Goal: Book appointment/travel/reservation

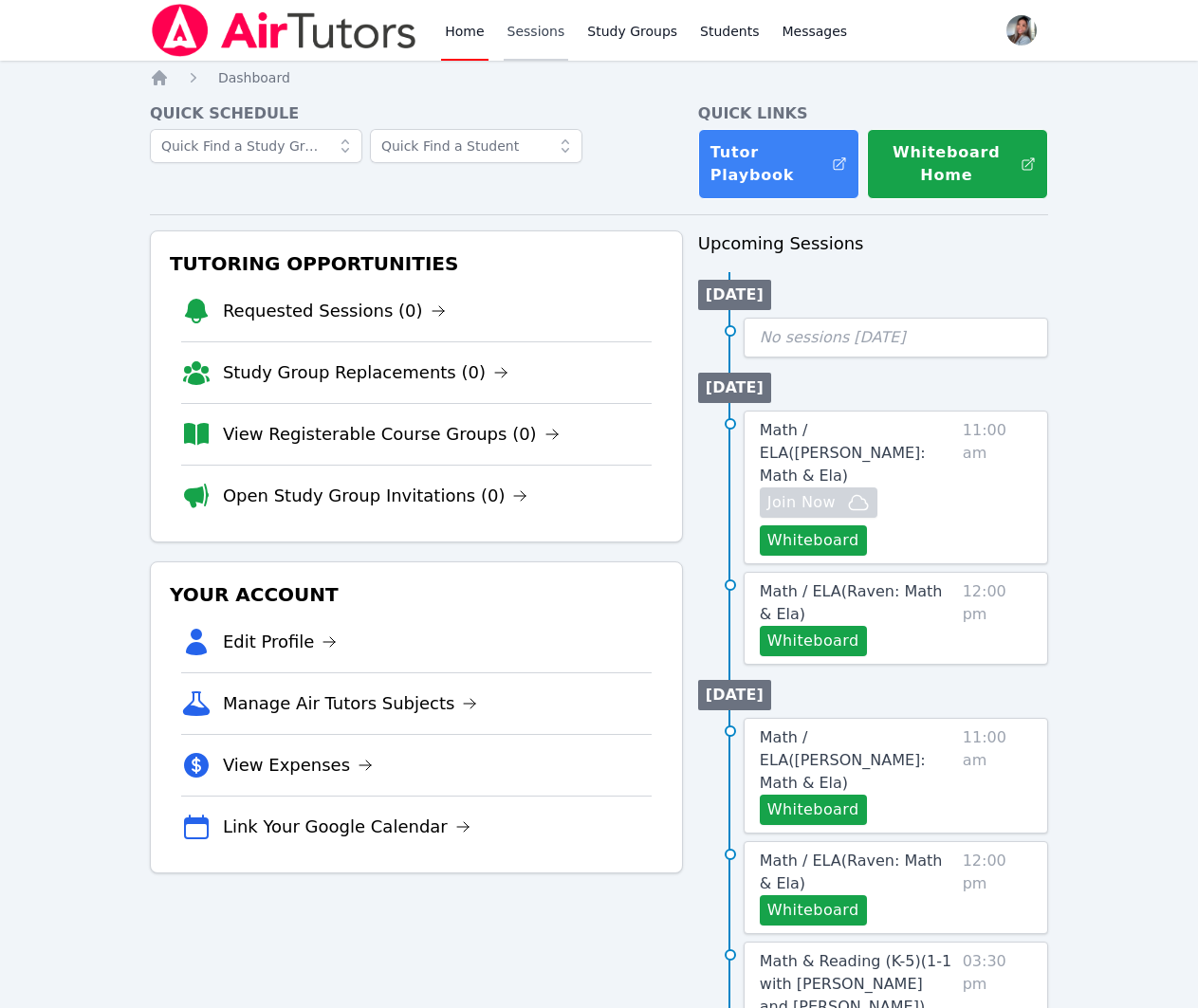
click at [517, 38] on link "Sessions" at bounding box center [536, 30] width 66 height 61
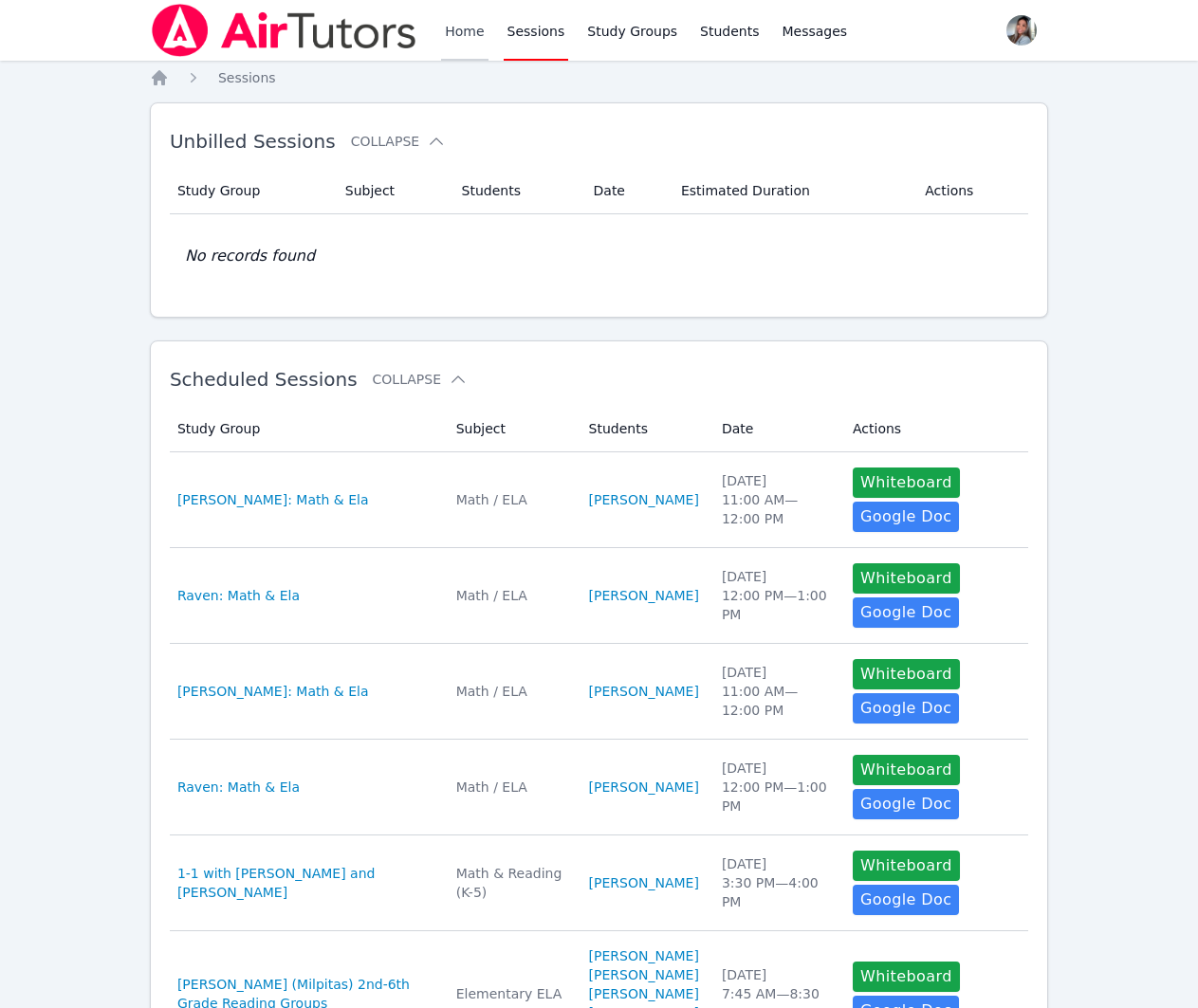
click at [464, 22] on link "Home" at bounding box center [465, 30] width 47 height 61
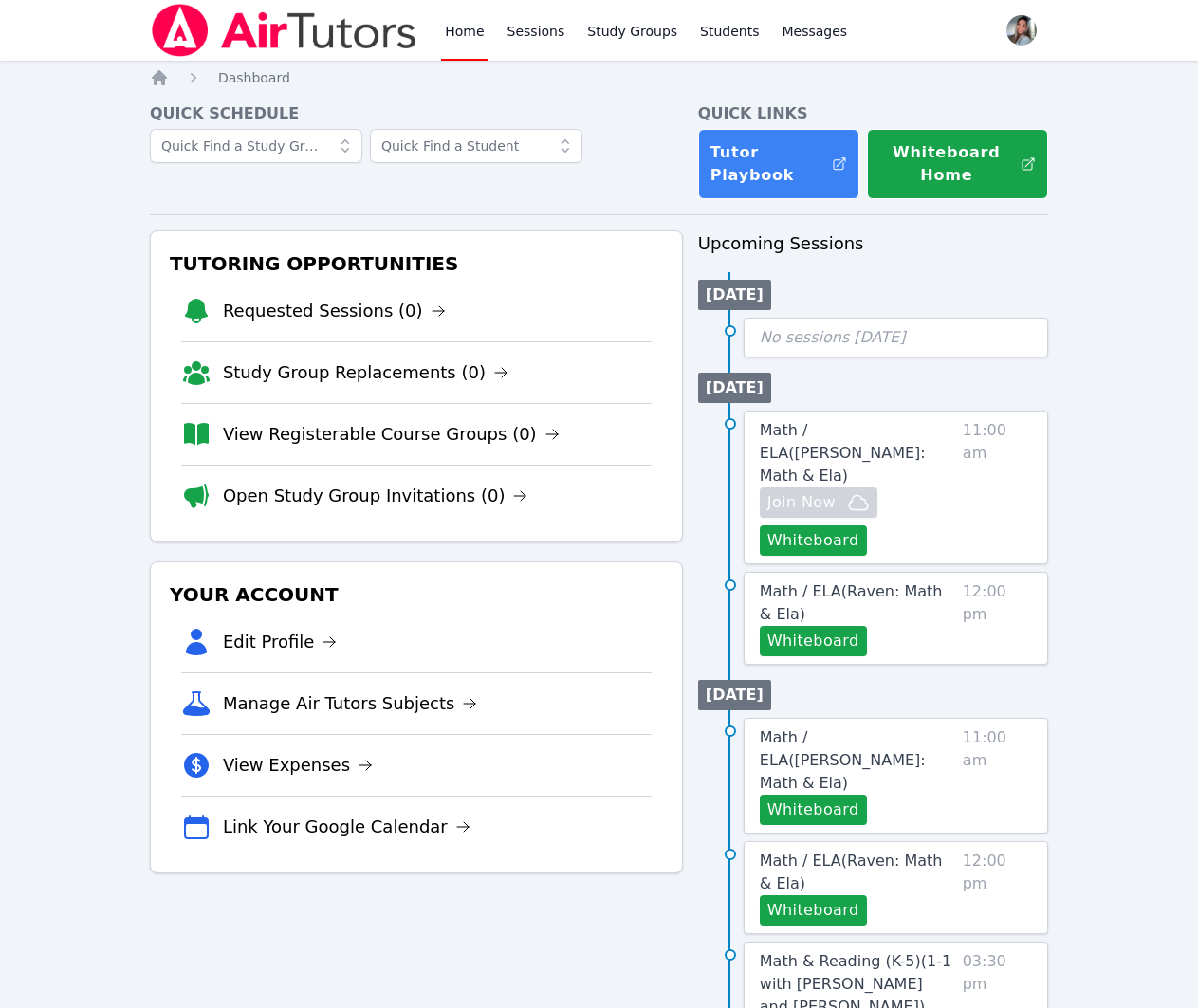
click at [464, 22] on link "Home" at bounding box center [465, 30] width 47 height 61
click at [540, 42] on link "Sessions" at bounding box center [536, 30] width 66 height 61
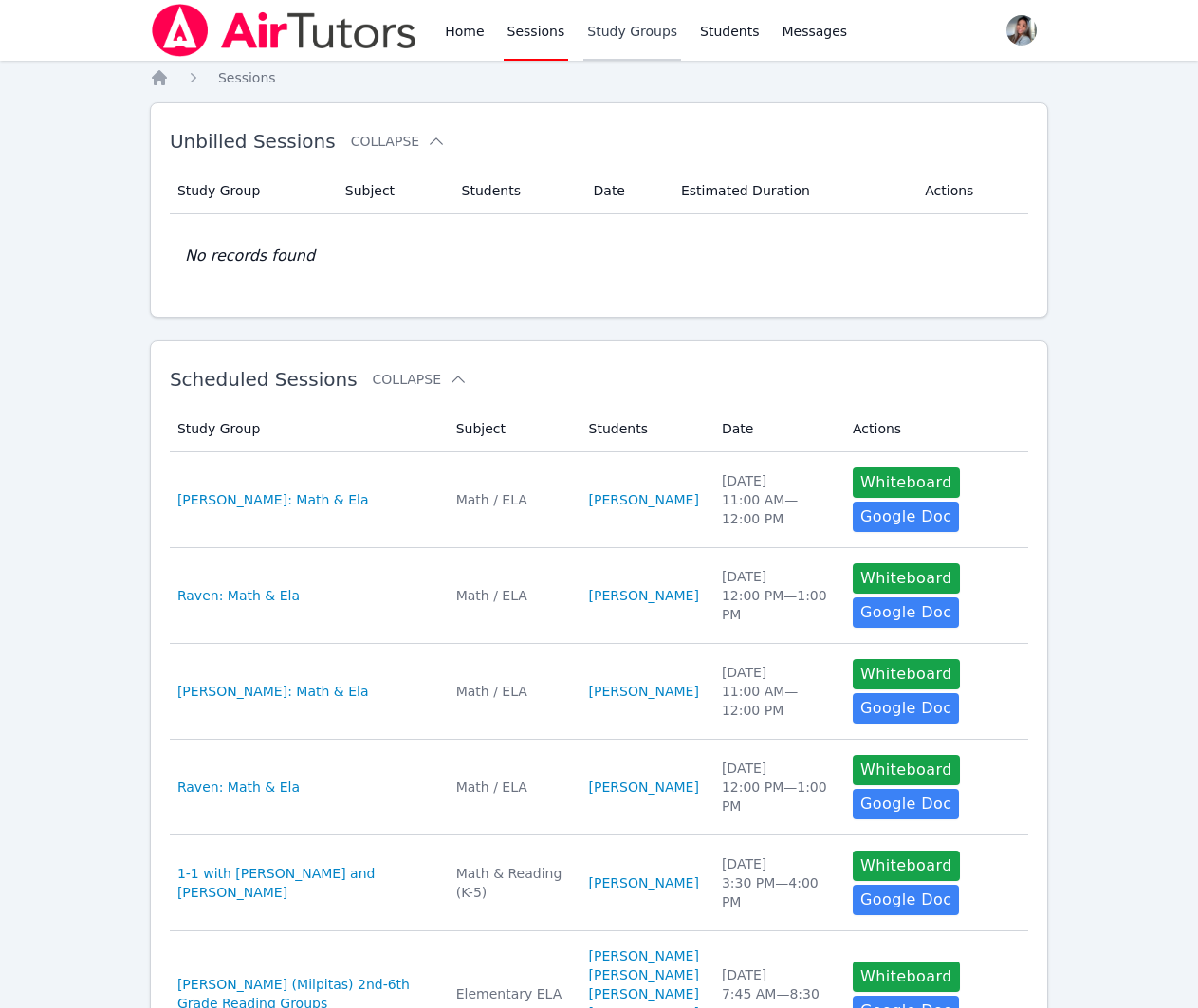
click at [654, 38] on link "Study Groups" at bounding box center [633, 30] width 98 height 61
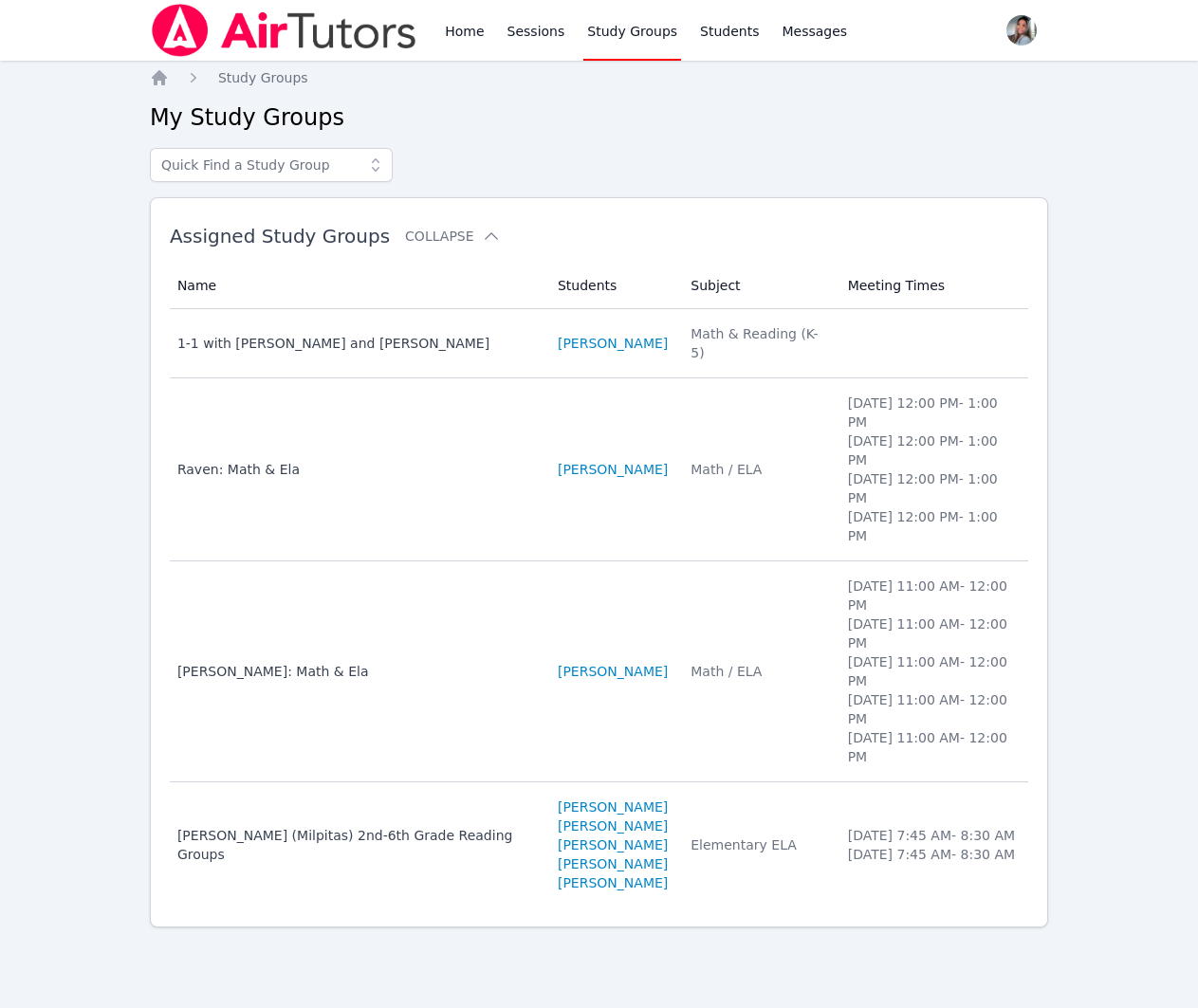
drag, startPoint x: 453, startPoint y: 25, endPoint x: 383, endPoint y: 3, distance: 73.4
click at [453, 25] on link "Home" at bounding box center [465, 30] width 47 height 61
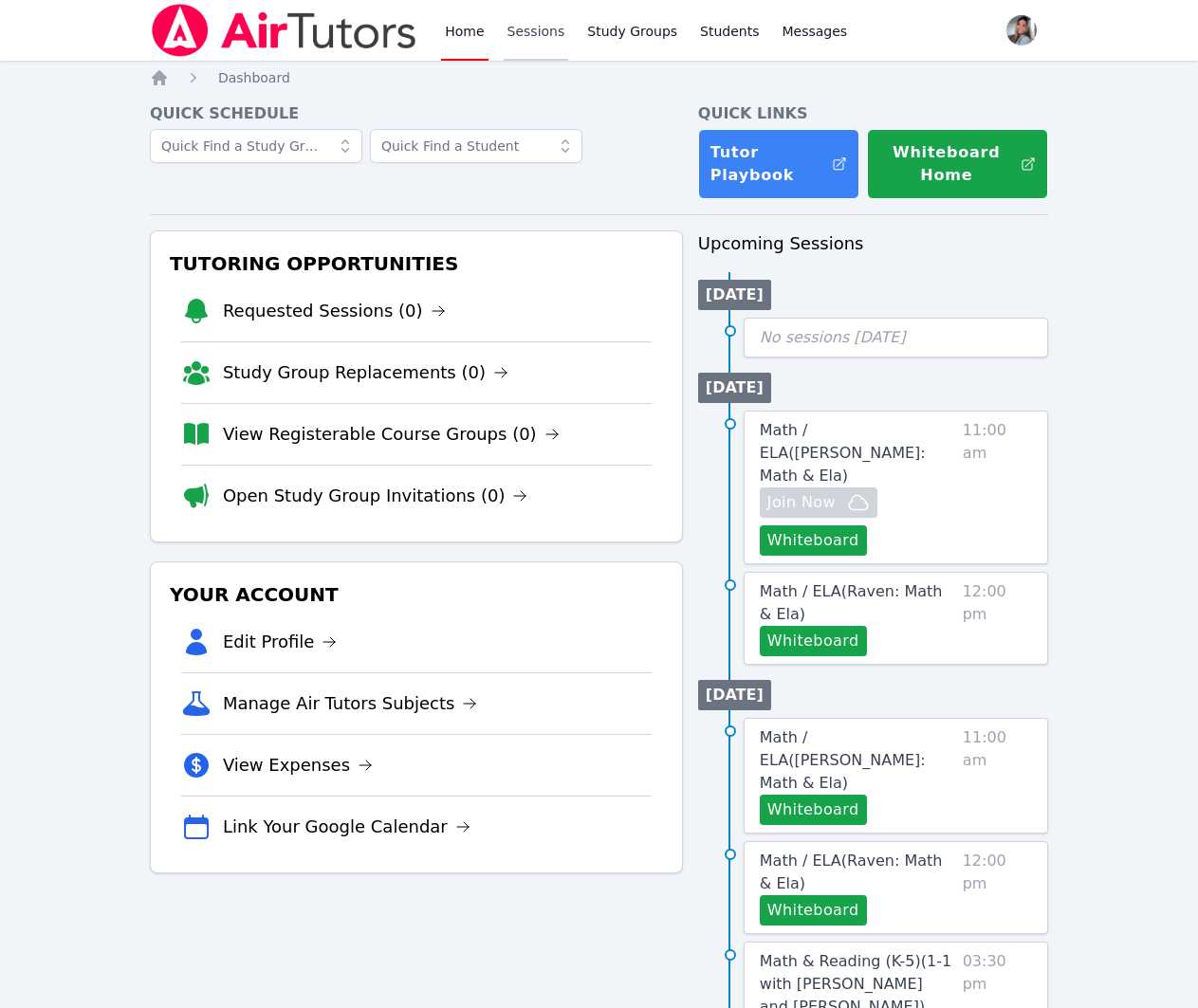
click at [519, 42] on link "Sessions" at bounding box center [536, 30] width 66 height 61
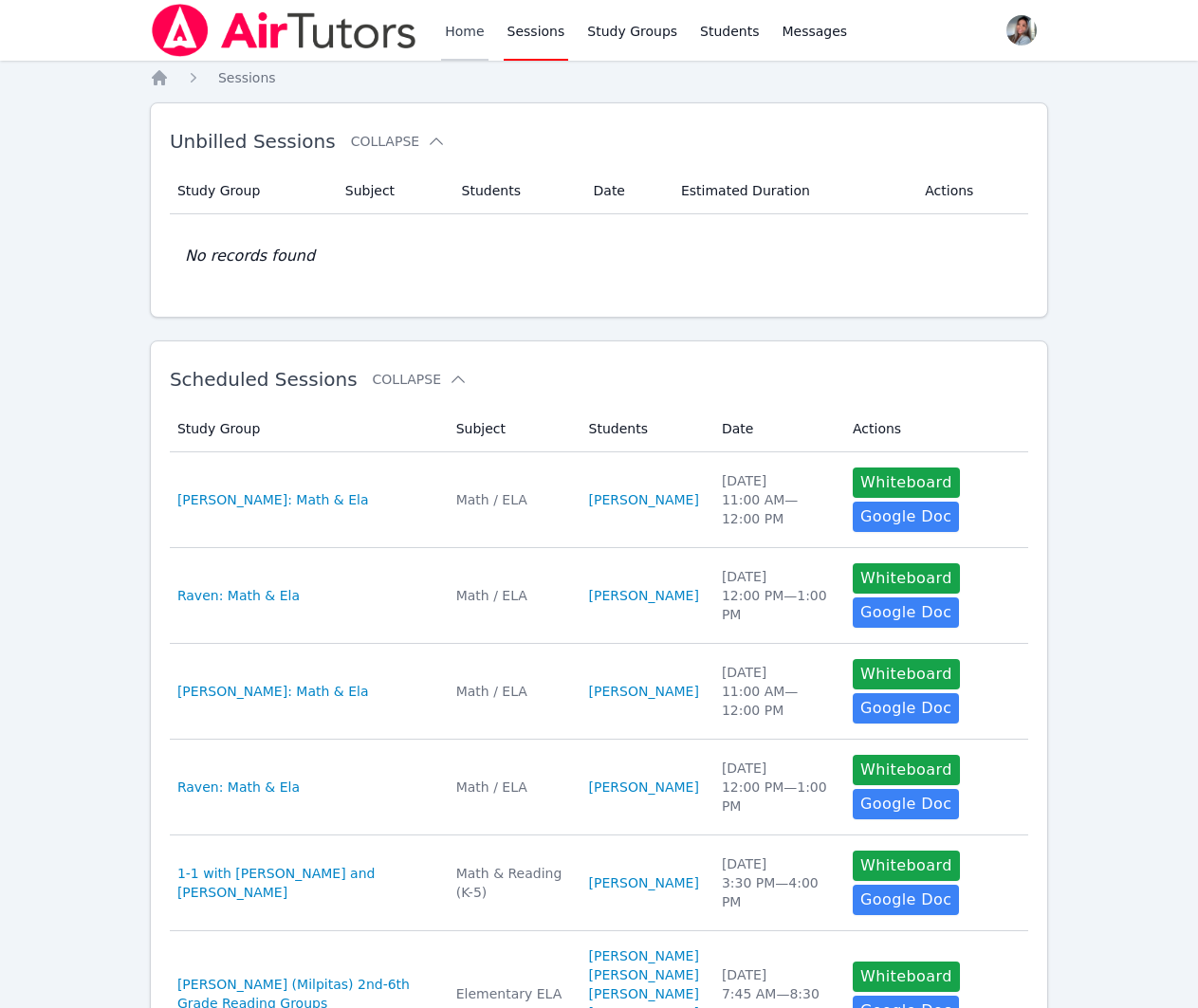
click at [460, 35] on link "Home" at bounding box center [465, 30] width 47 height 61
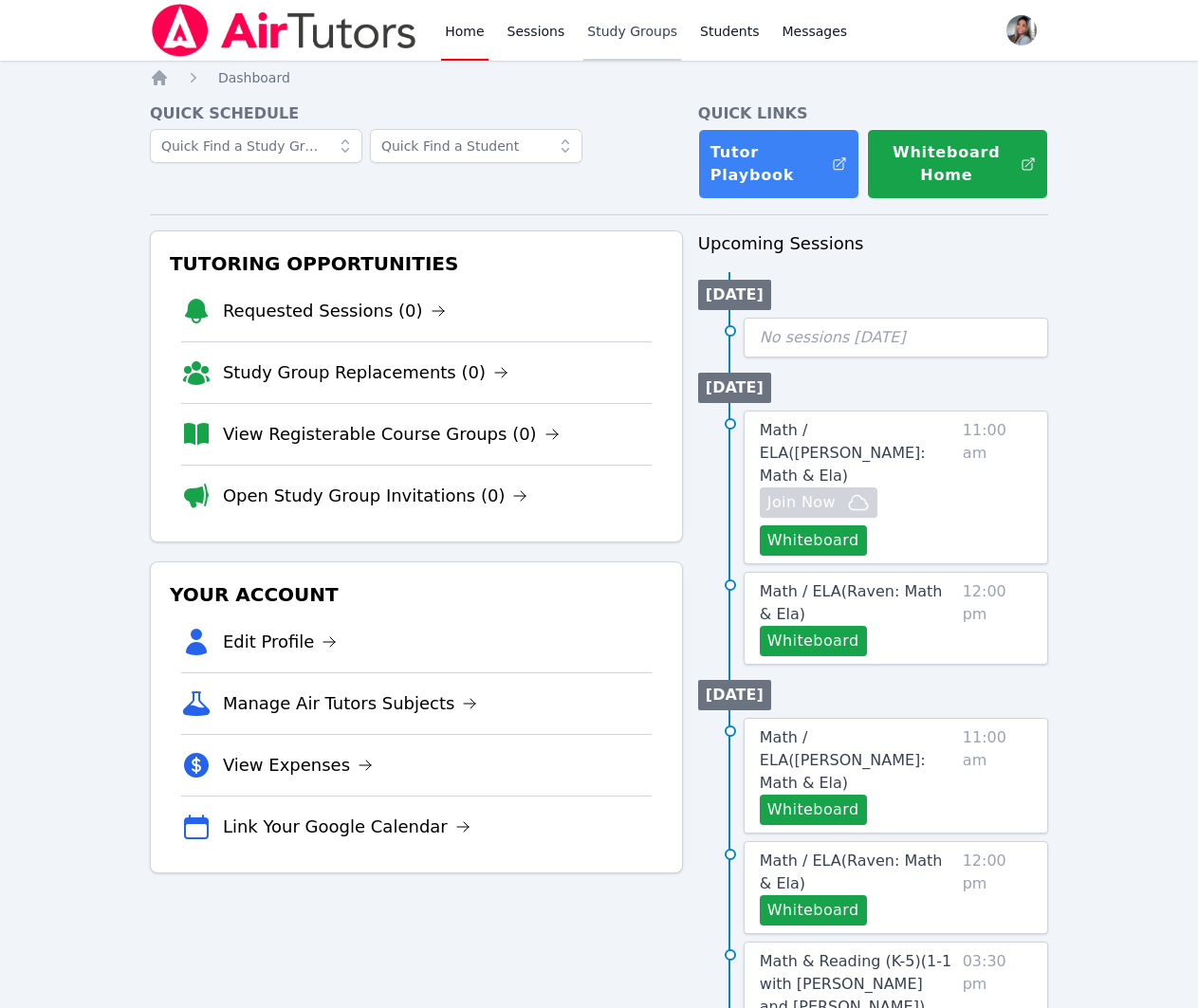
click at [647, 22] on link "Study Groups" at bounding box center [633, 30] width 98 height 61
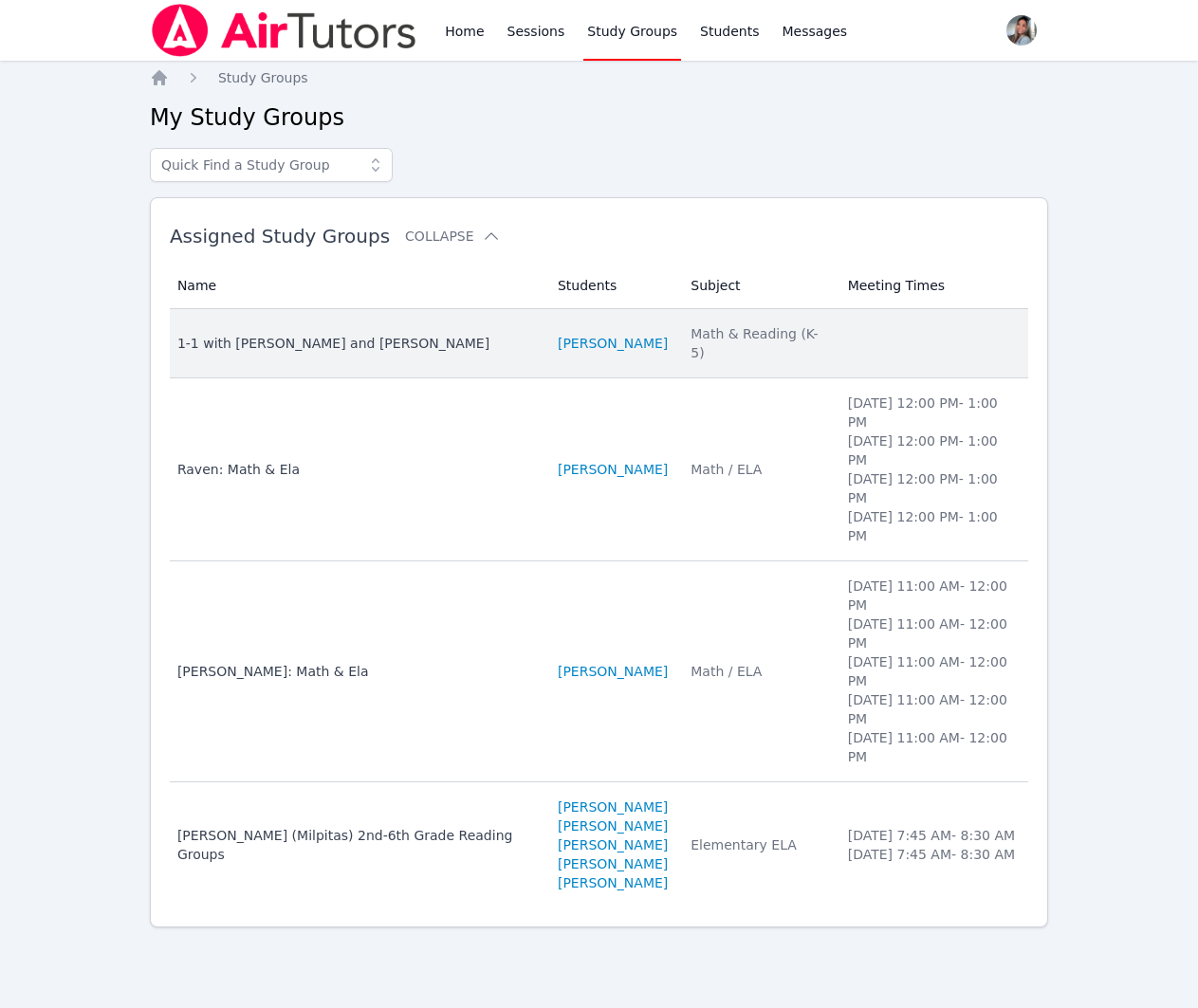
click at [665, 362] on td "Students [PERSON_NAME]" at bounding box center [613, 343] width 133 height 69
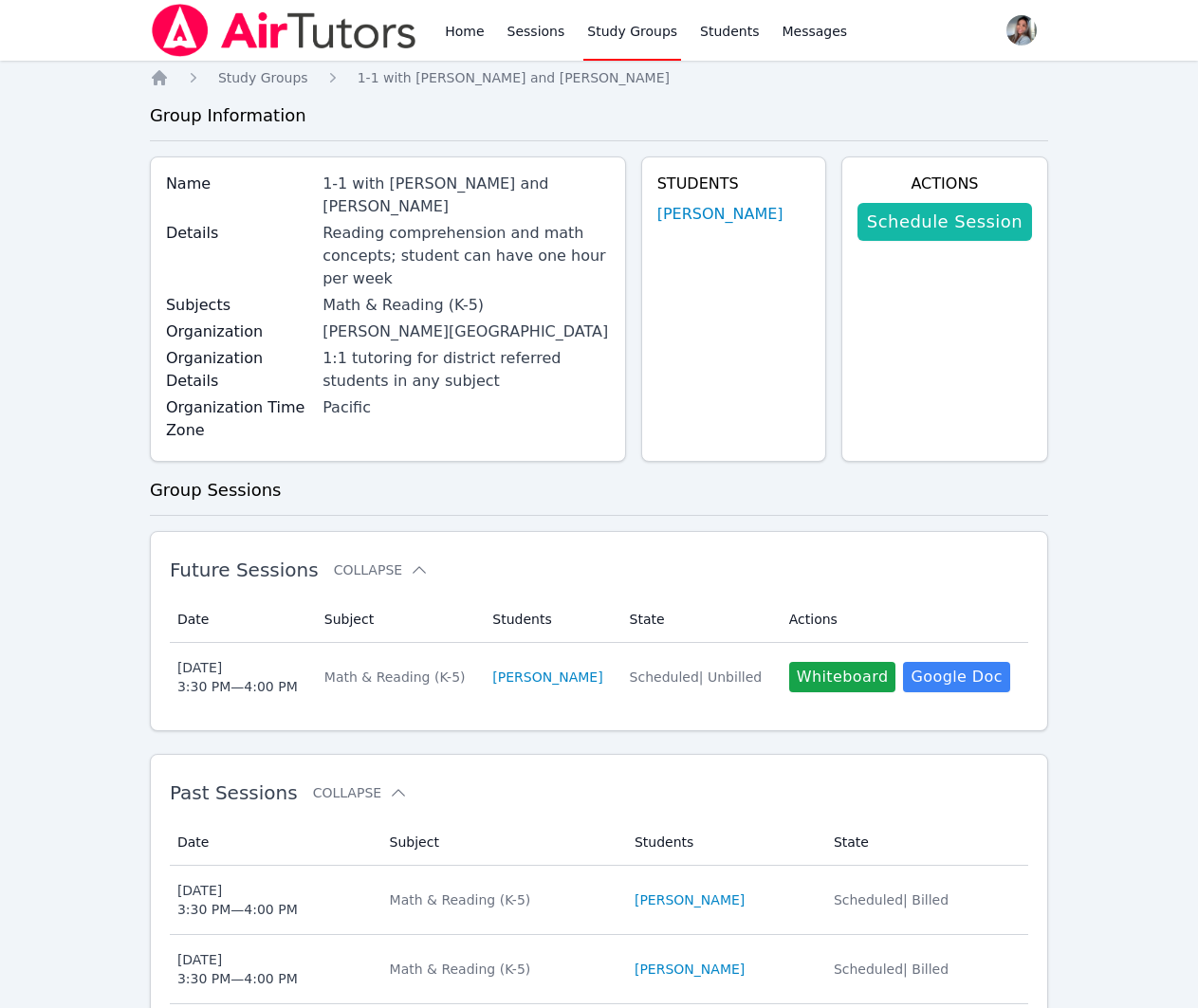
click at [966, 217] on link "Schedule Session" at bounding box center [945, 222] width 174 height 38
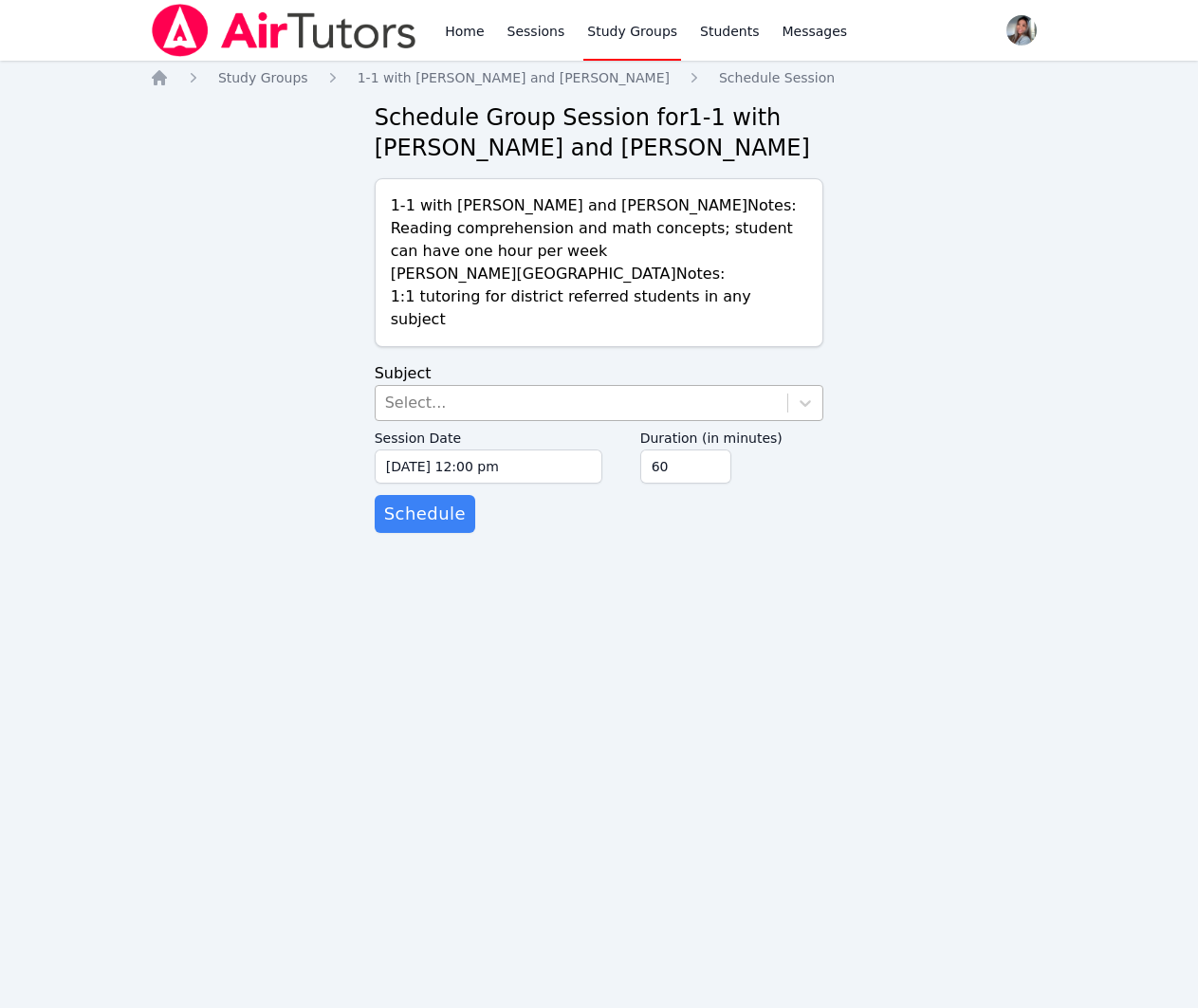
click at [584, 385] on div "Select..." at bounding box center [599, 403] width 450 height 36
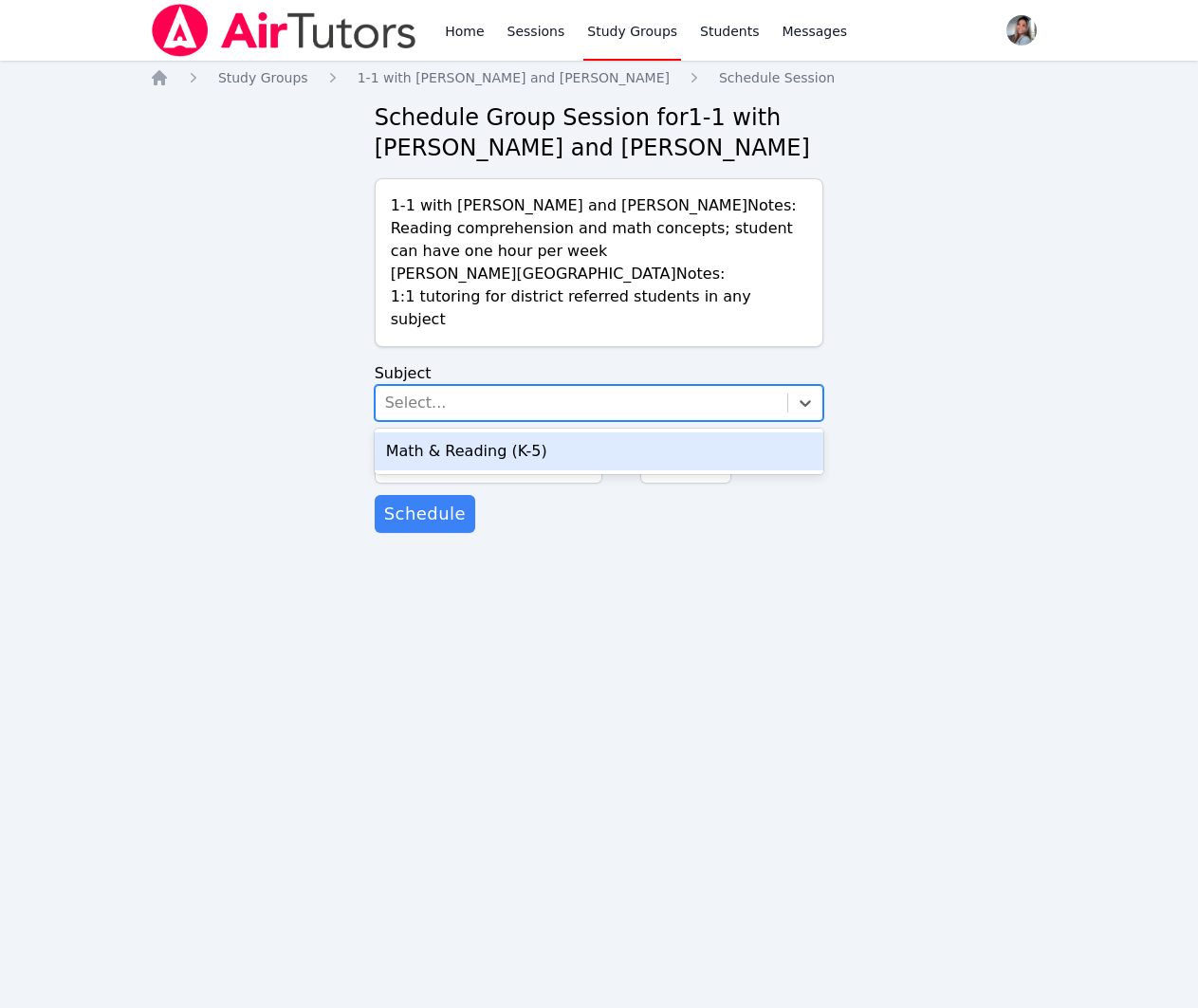
click at [578, 441] on div "Math & Reading (K-5)" at bounding box center [599, 451] width 450 height 38
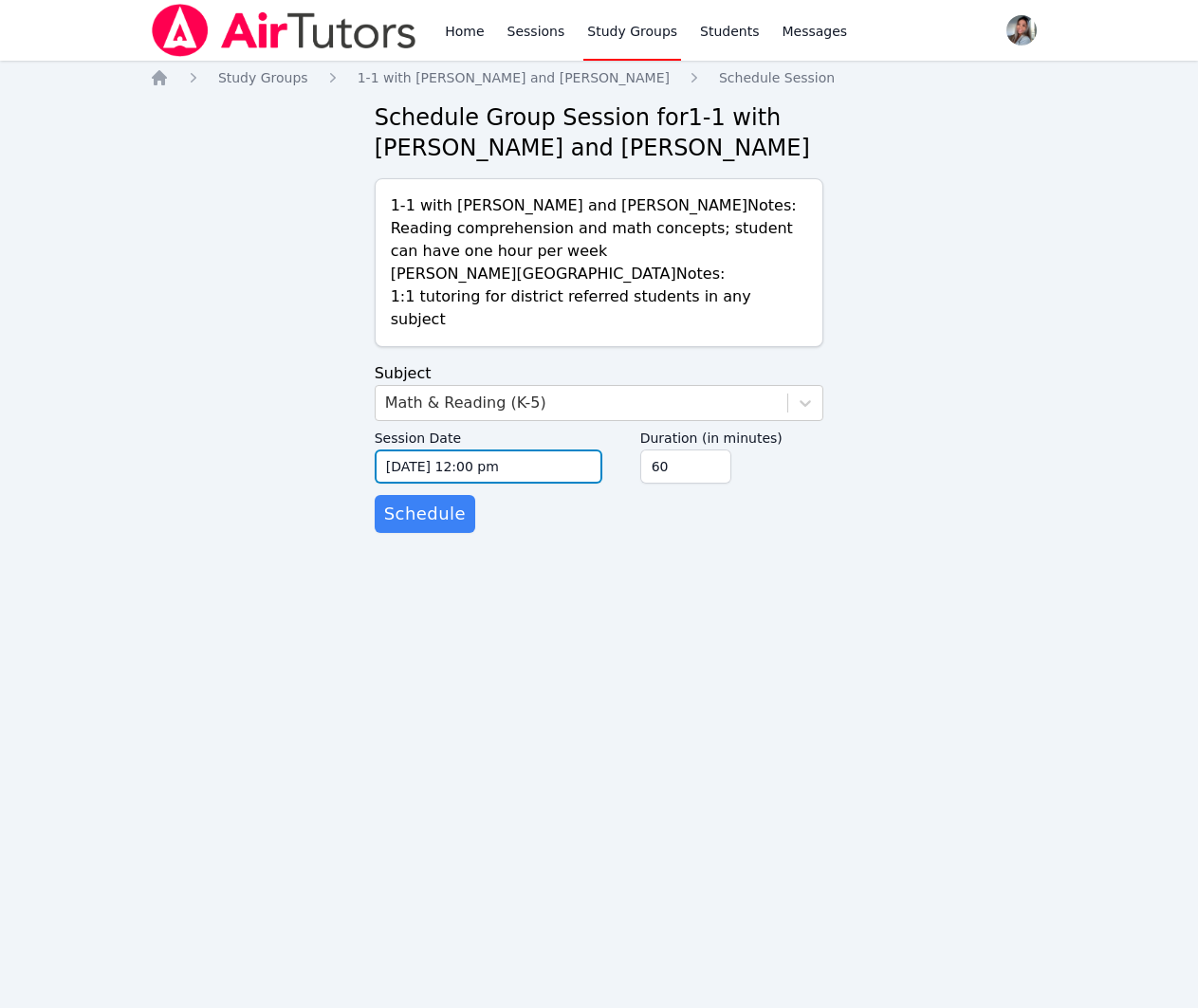
click at [576, 469] on input "[DATE] 12:00 pm" at bounding box center [488, 466] width 228 height 34
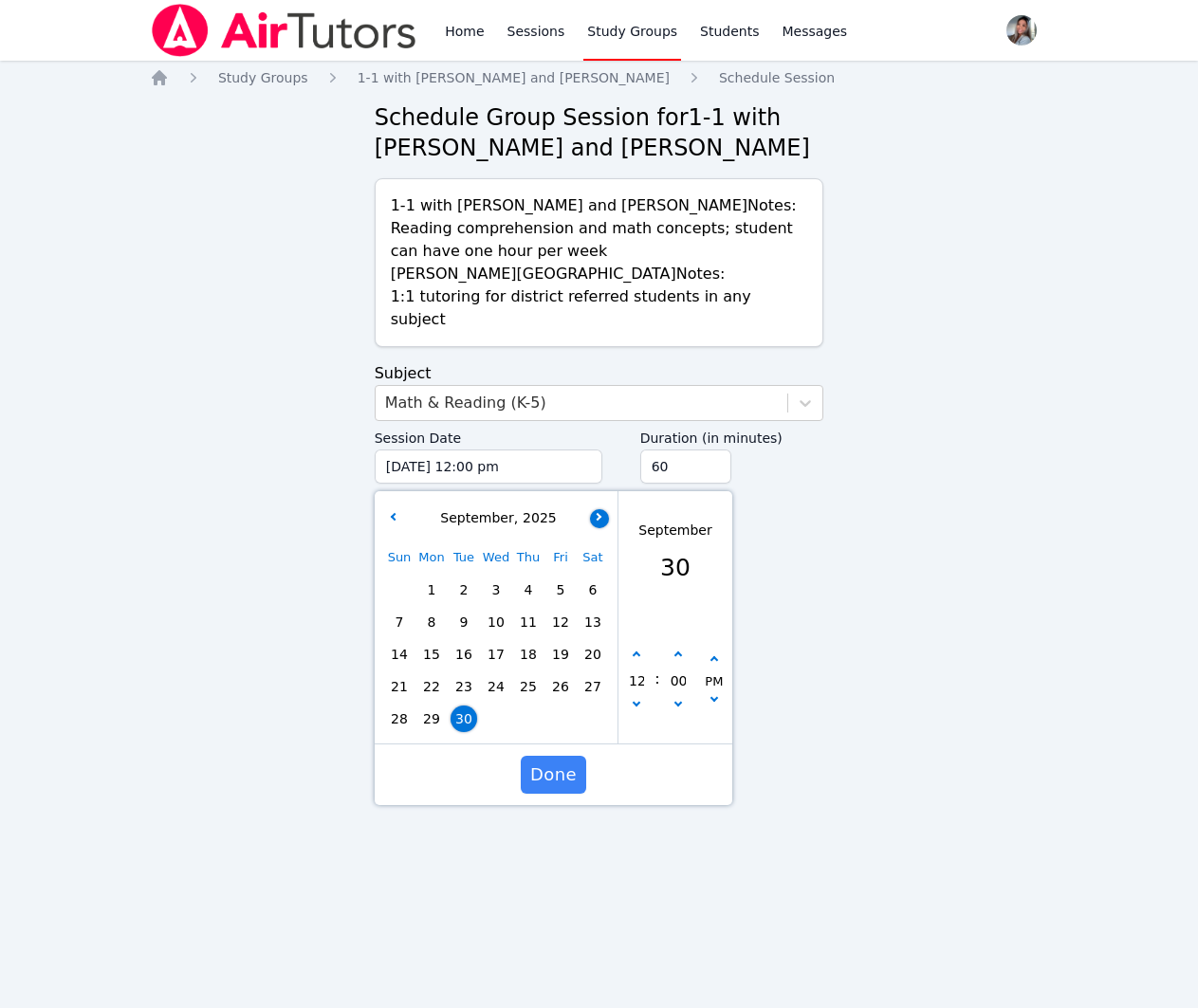
click at [600, 519] on button "button" at bounding box center [599, 518] width 19 height 19
click at [465, 617] on span "7" at bounding box center [464, 622] width 26 height 26
click at [632, 656] on button "button" at bounding box center [636, 655] width 19 height 19
type input "[DATE] 01:00 pm"
type input "01"
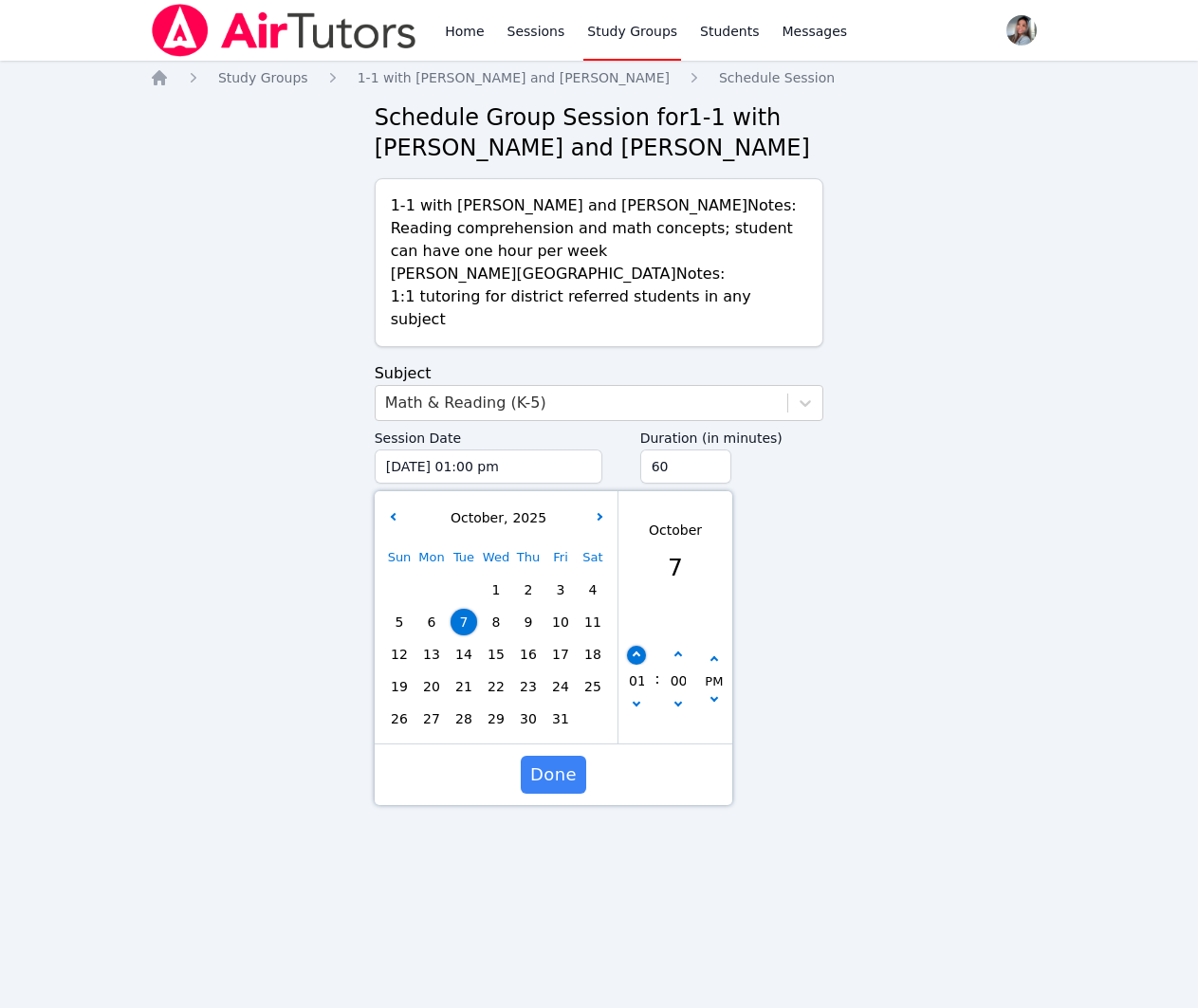
click at [632, 656] on button "button" at bounding box center [636, 655] width 19 height 19
type input "[DATE] 02:00 pm"
type input "02"
click at [632, 656] on button "button" at bounding box center [636, 655] width 19 height 19
type input "[DATE] 03:00 pm"
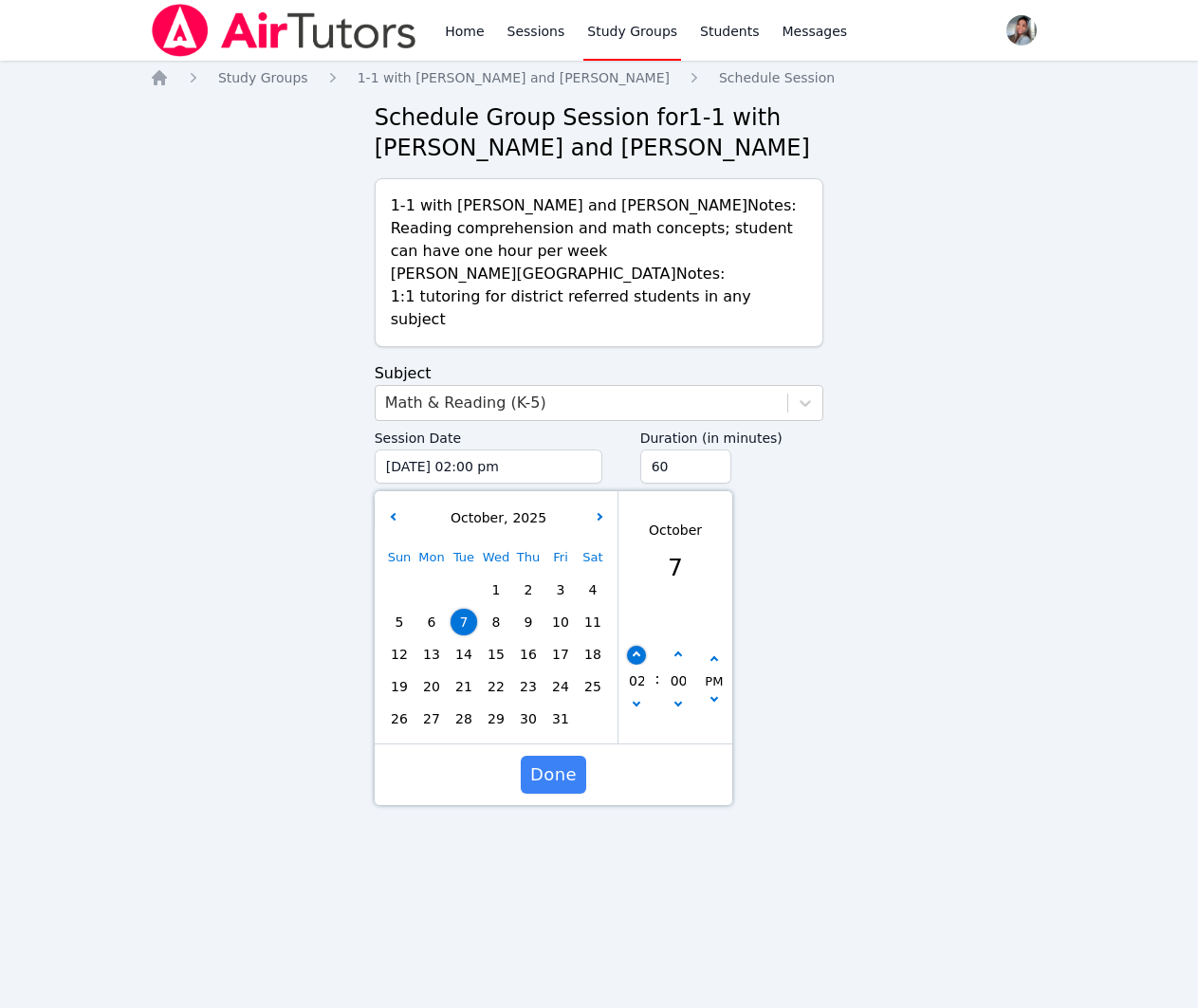
type input "03"
click at [632, 656] on button "button" at bounding box center [636, 655] width 19 height 19
type input "[DATE] 04:00 pm"
type input "04"
drag, startPoint x: 636, startPoint y: 703, endPoint x: 663, endPoint y: 699, distance: 27.3
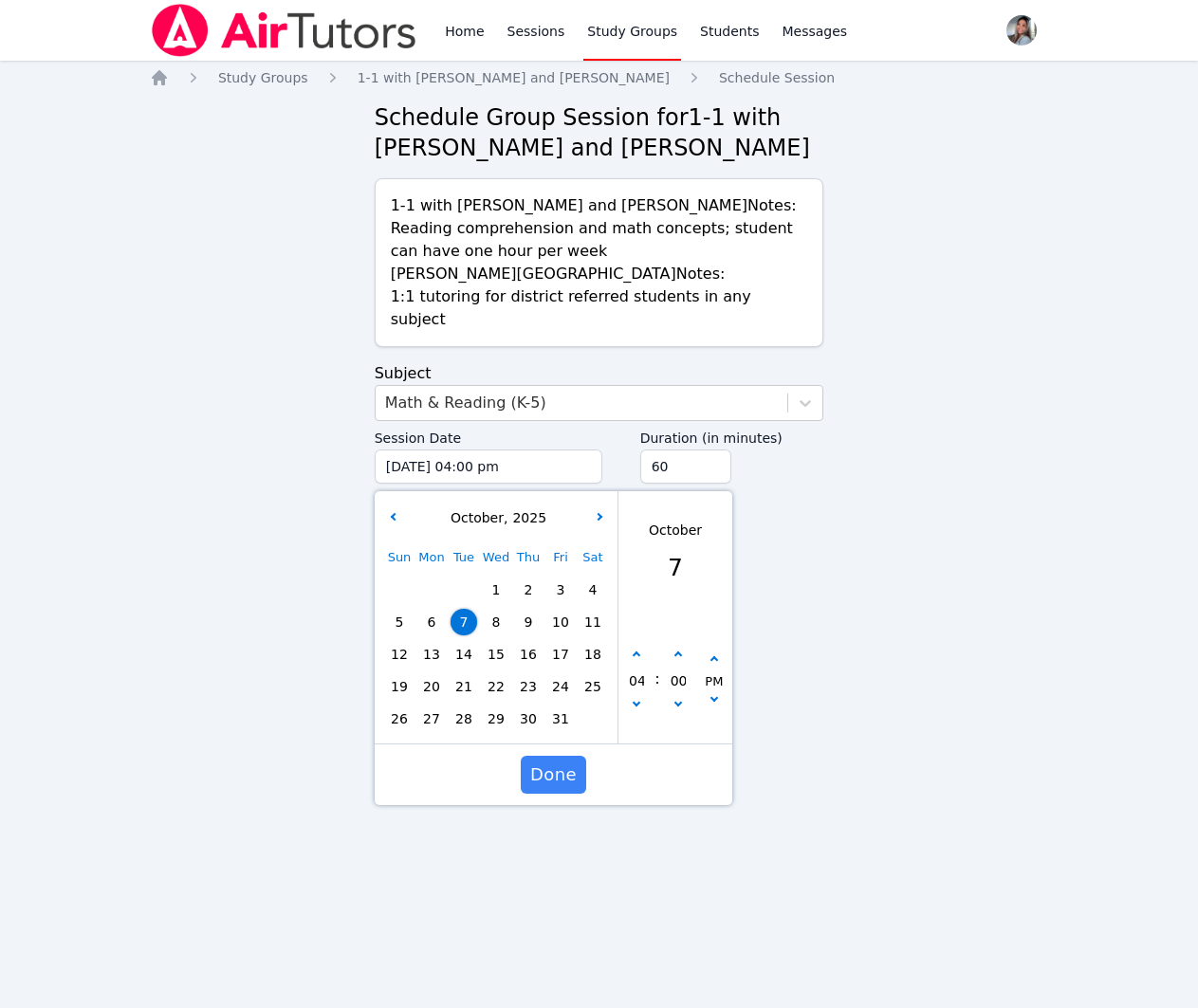
click at [636, 703] on icon "button" at bounding box center [637, 703] width 8 height 8
type input "[DATE] 03:00 pm"
type input "03"
click at [679, 646] on button "button" at bounding box center [677, 655] width 19 height 19
type input "[DATE] 03:05 pm"
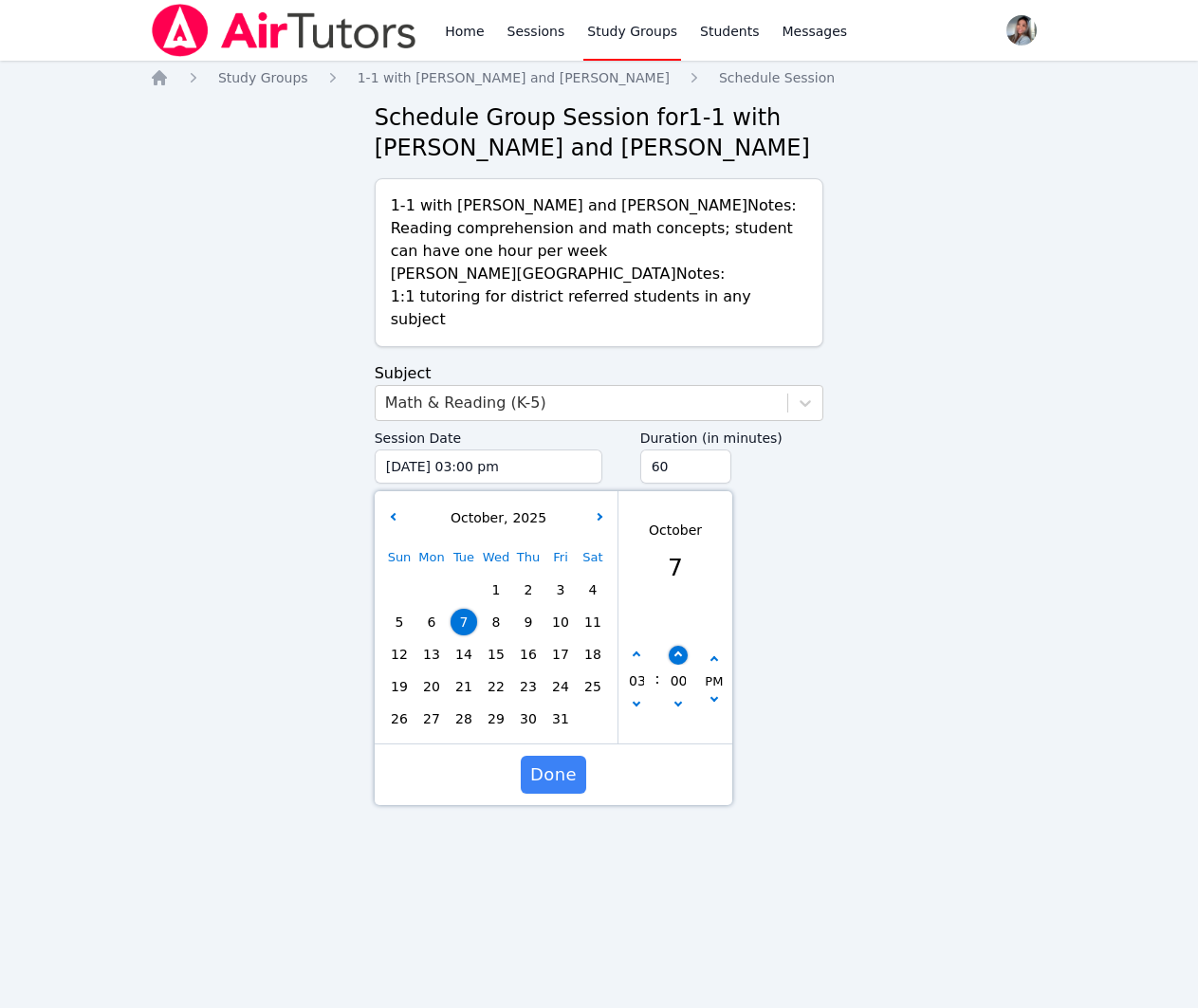
type input "05"
click at [679, 646] on button "button" at bounding box center [677, 655] width 19 height 19
type input "[DATE] 03:10 pm"
type input "10"
click at [679, 646] on button "button" at bounding box center [677, 655] width 19 height 19
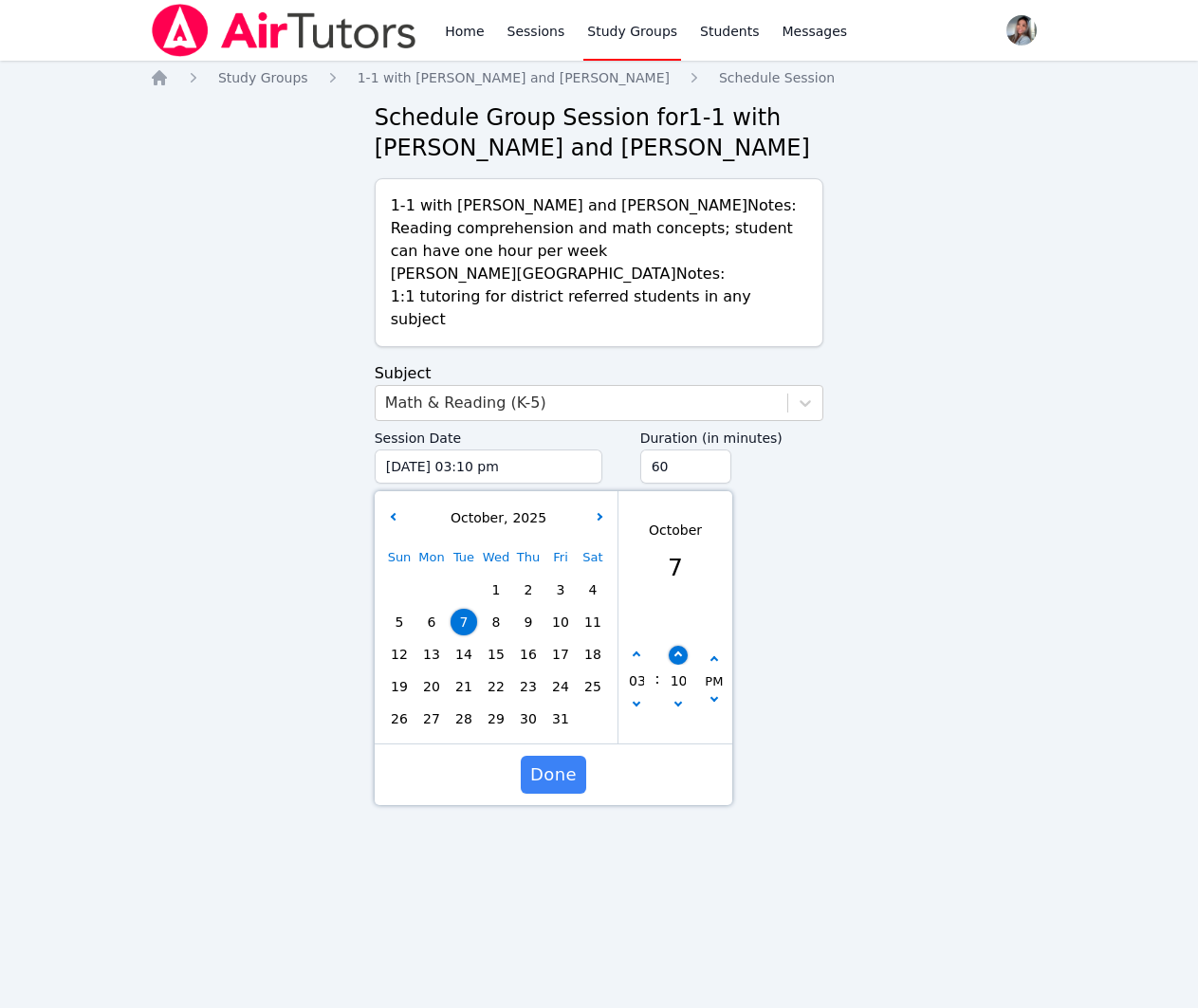
type input "[DATE] 03:15 pm"
type input "15"
click at [679, 646] on button "button" at bounding box center [677, 655] width 19 height 19
type input "[DATE] 03:20 pm"
type input "20"
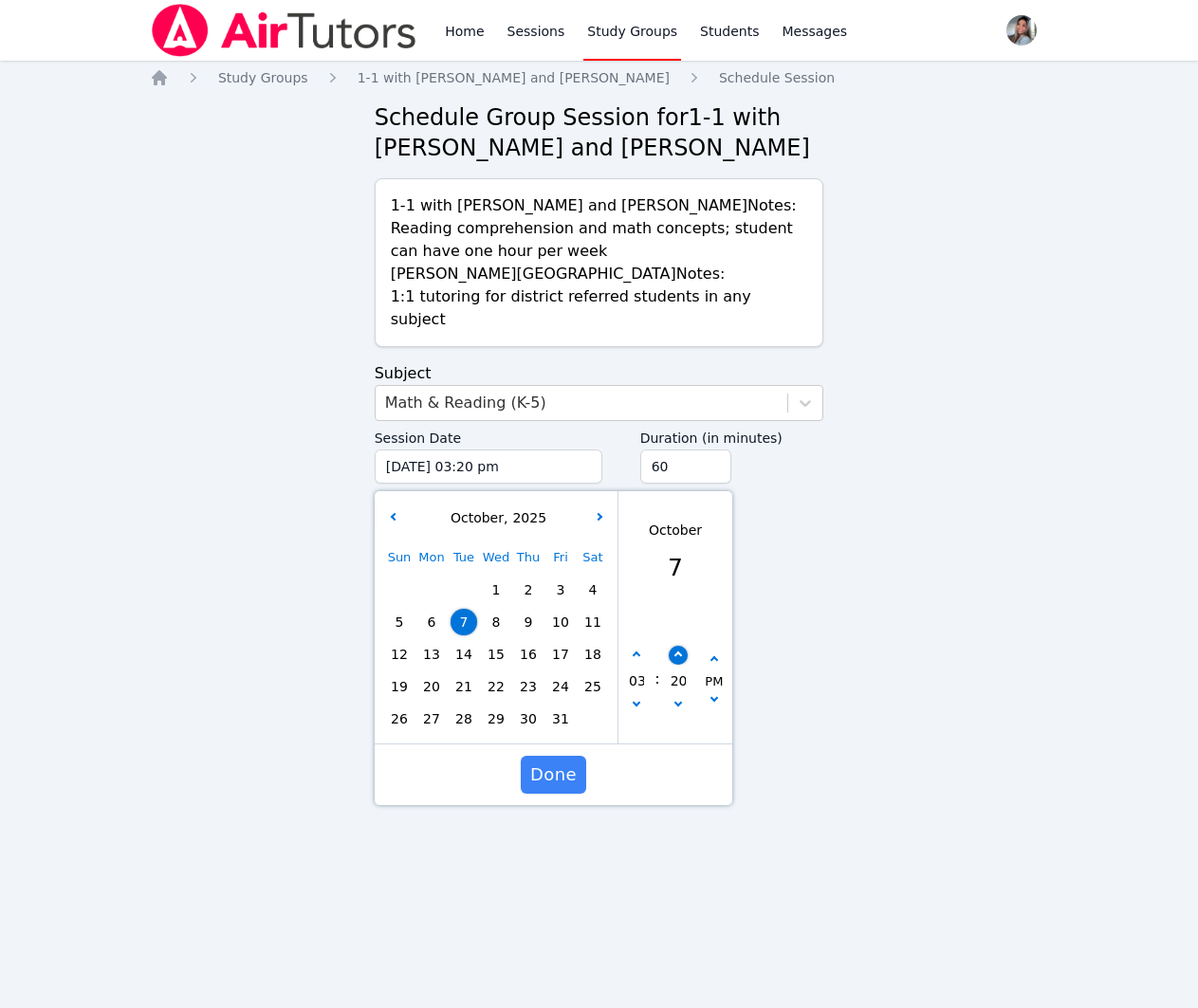
click at [679, 646] on button "button" at bounding box center [677, 655] width 19 height 19
type input "[DATE] 03:25 pm"
type input "25"
click at [679, 646] on button "button" at bounding box center [677, 655] width 19 height 19
type input "[DATE] 03:30 pm"
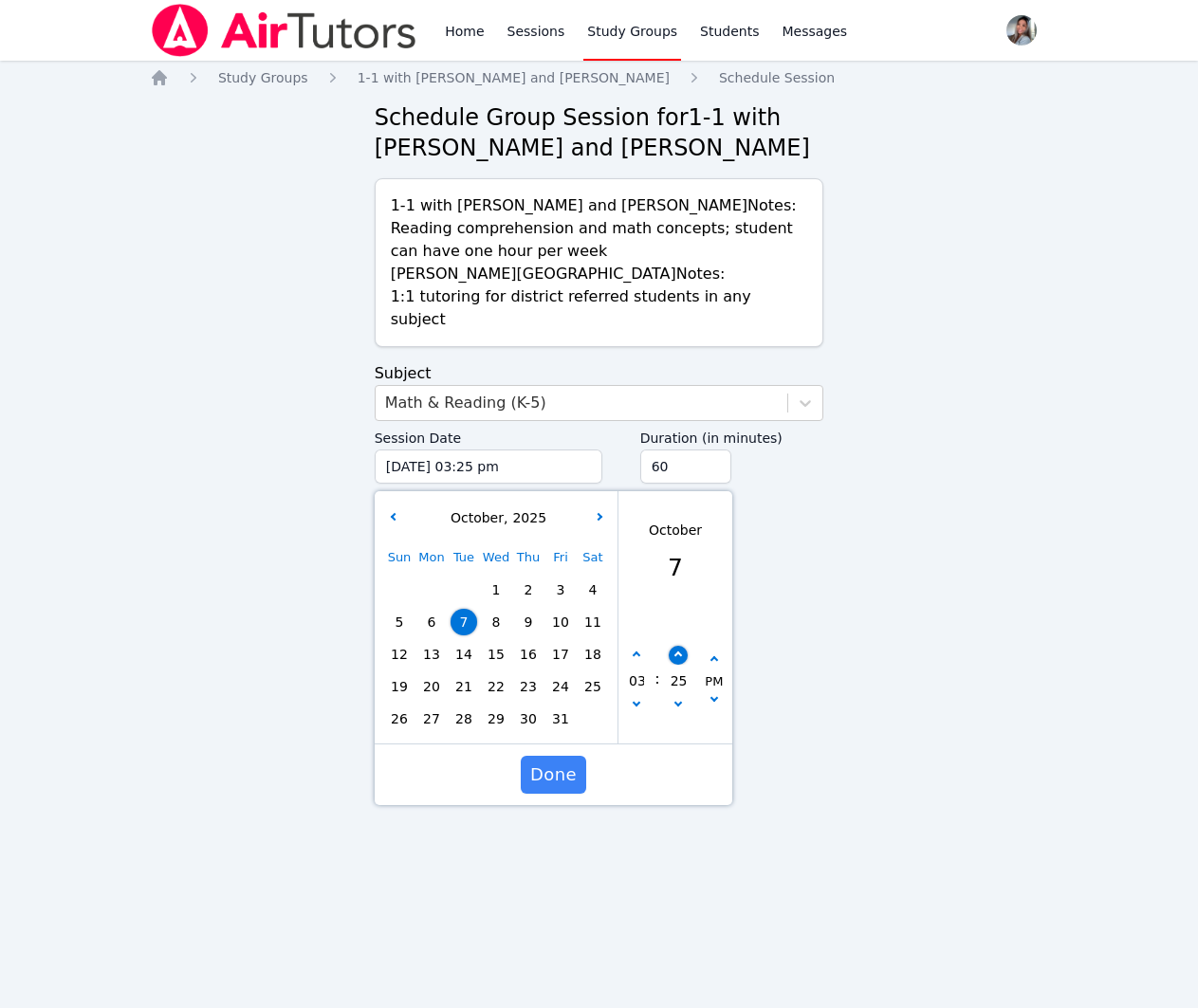
type input "30"
click at [679, 646] on button "button" at bounding box center [677, 655] width 19 height 19
type input "[DATE] 03:35 pm"
type input "35"
click at [673, 707] on button "button" at bounding box center [677, 706] width 19 height 19
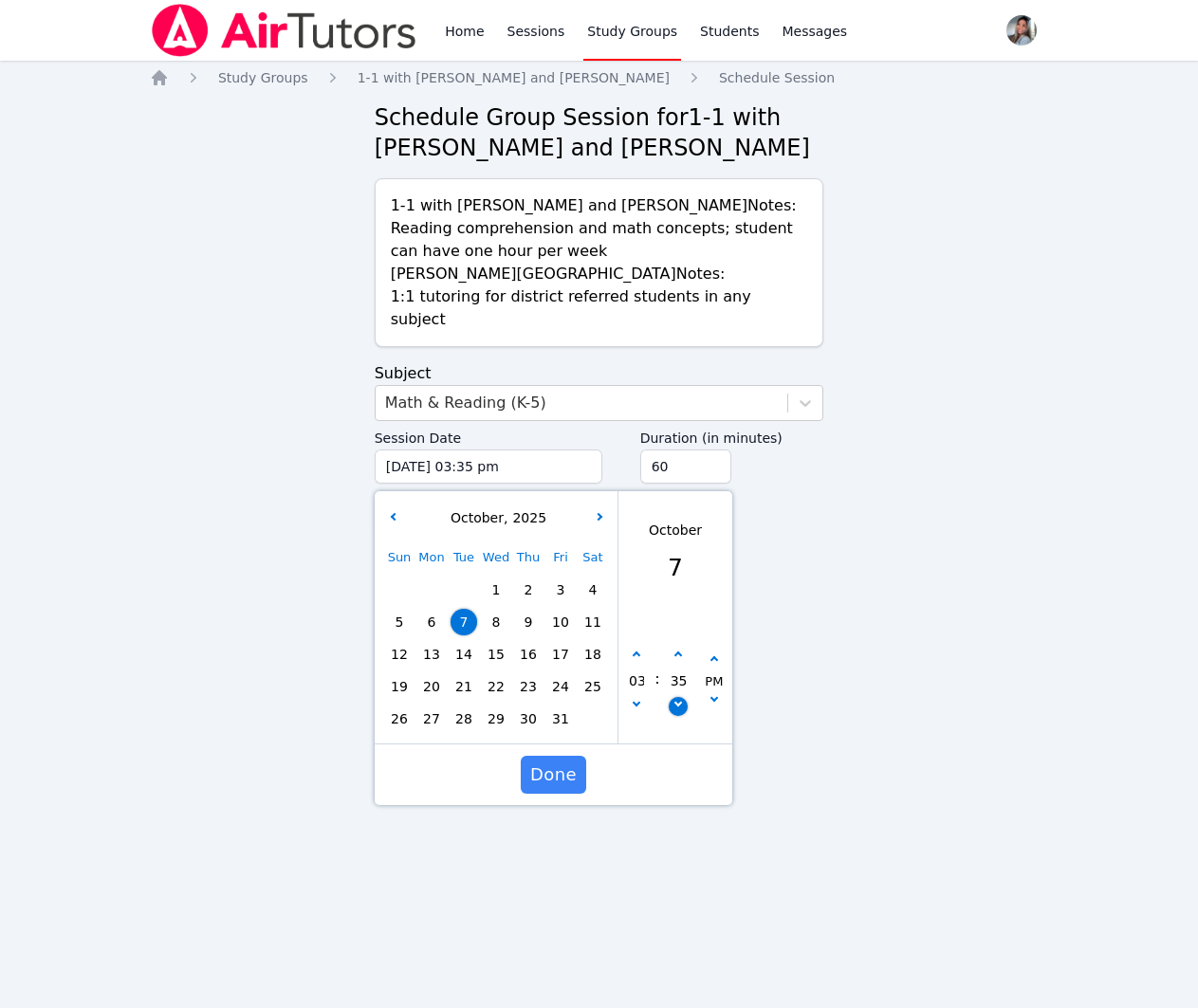
type input "[DATE] 03:30 pm"
type input "30"
click at [717, 475] on input "45" at bounding box center [686, 466] width 91 height 34
type input "30"
click at [717, 475] on input "30" at bounding box center [686, 466] width 91 height 34
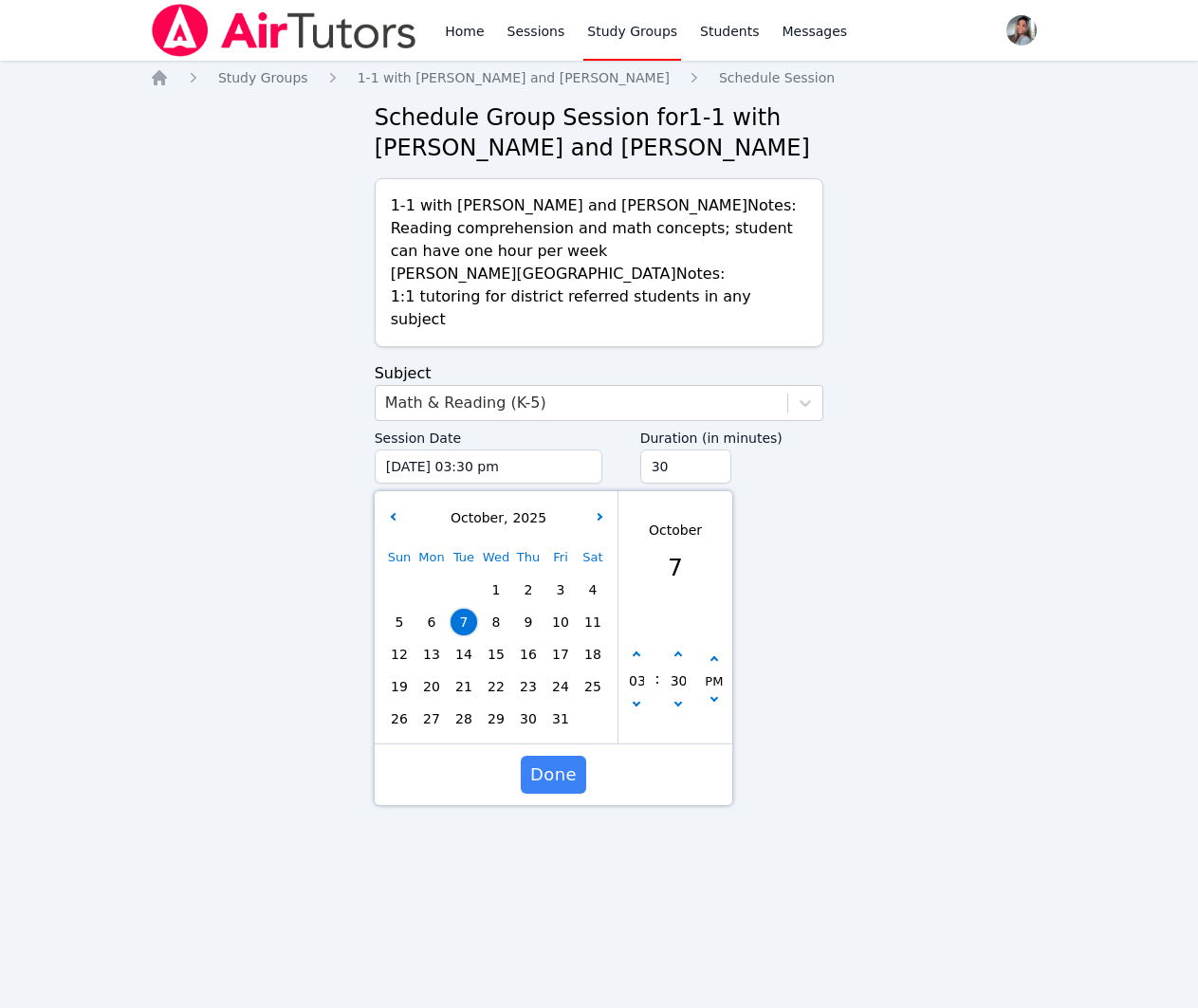
click at [553, 763] on span "Done" at bounding box center [554, 774] width 47 height 26
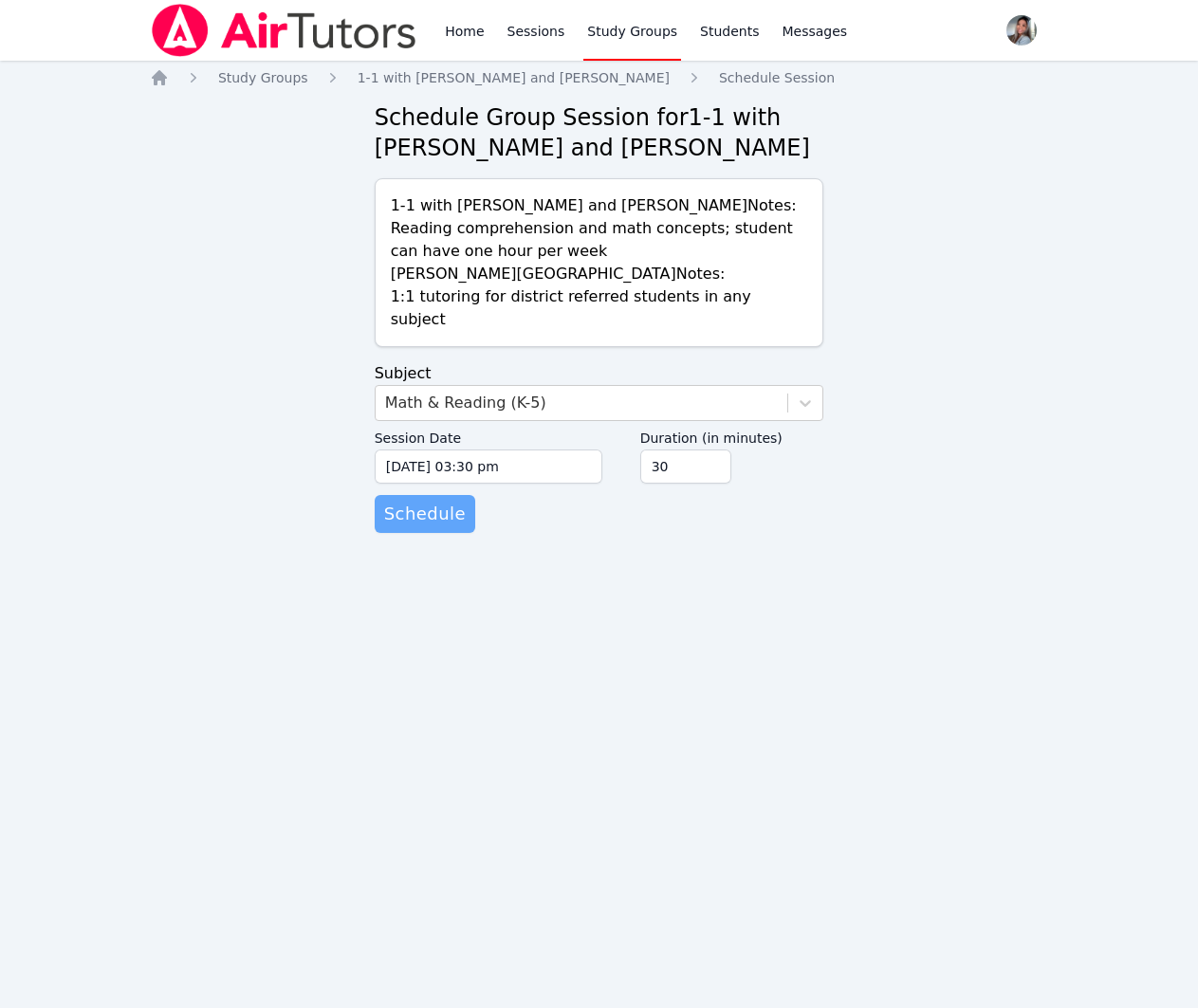
click at [438, 518] on span "Schedule" at bounding box center [424, 513] width 81 height 26
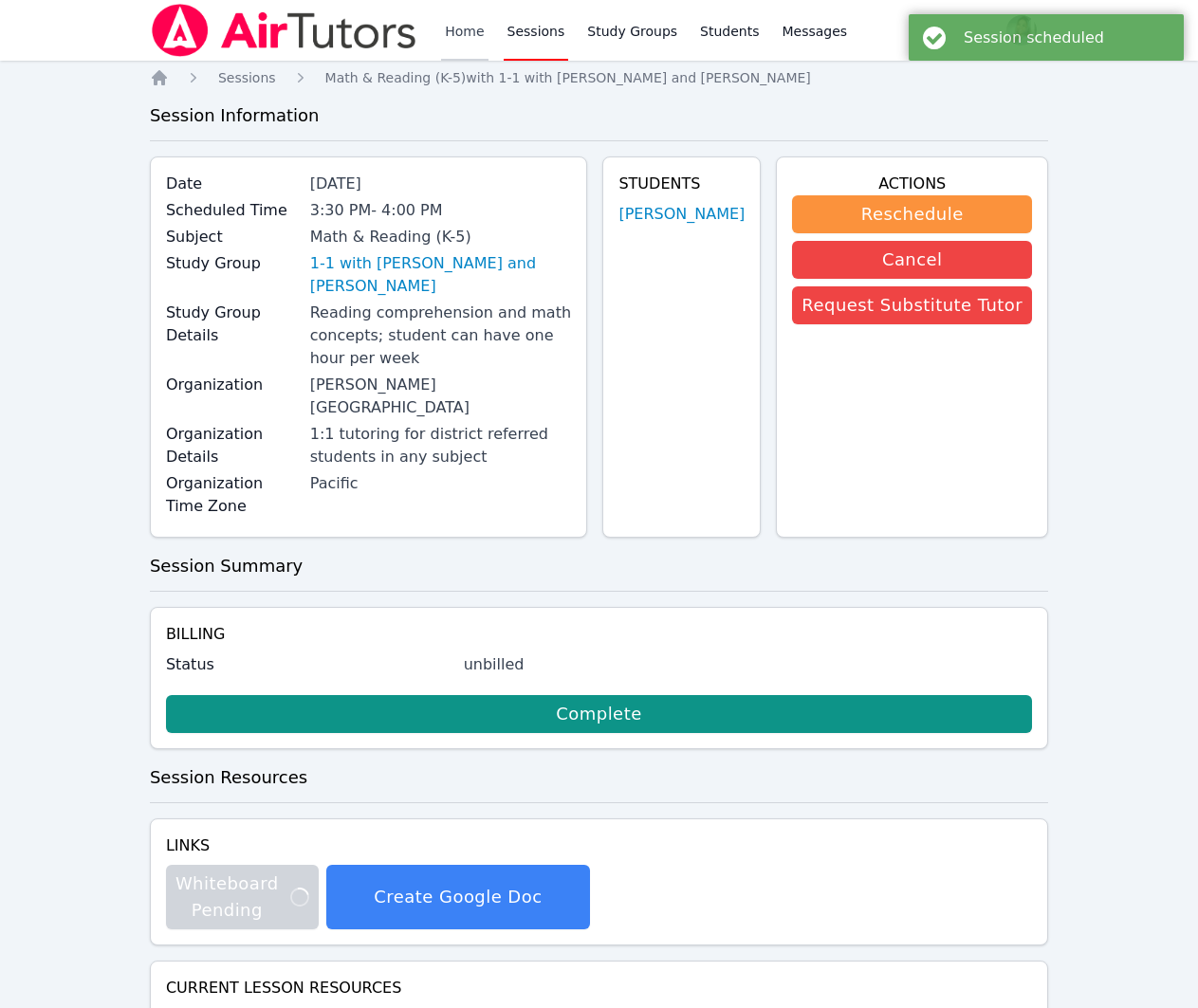
click at [470, 40] on link "Home" at bounding box center [465, 30] width 47 height 61
